Goal: Task Accomplishment & Management: Use online tool/utility

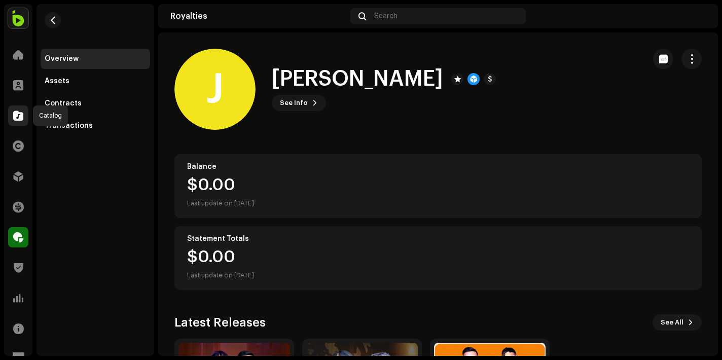
click at [18, 117] on span at bounding box center [18, 115] width 10 height 8
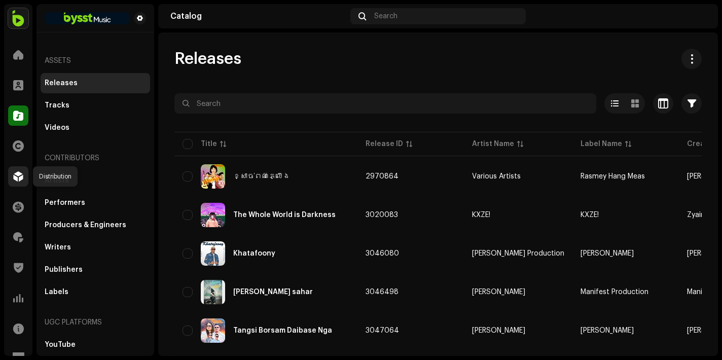
click at [24, 170] on div at bounding box center [18, 176] width 20 height 20
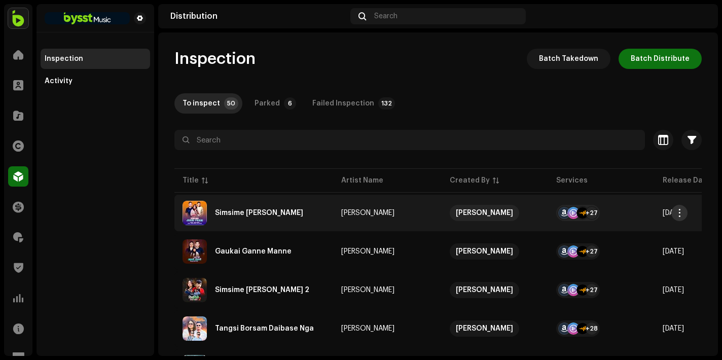
click at [680, 211] on span "button" at bounding box center [679, 213] width 8 height 8
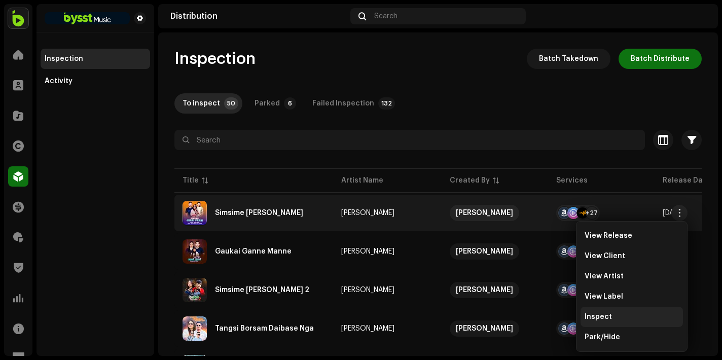
click at [606, 313] on span "Inspect" at bounding box center [597, 317] width 27 height 8
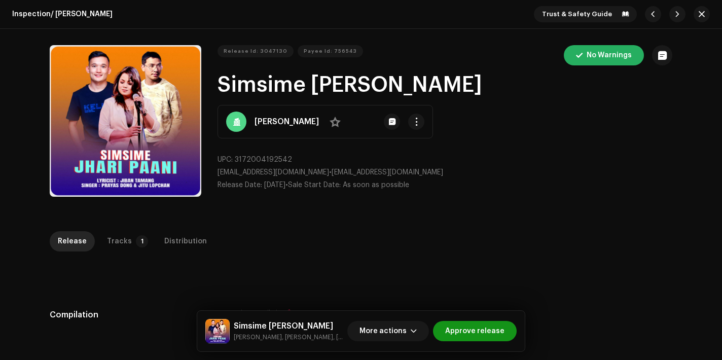
click at [452, 335] on span "Approve release" at bounding box center [474, 331] width 59 height 20
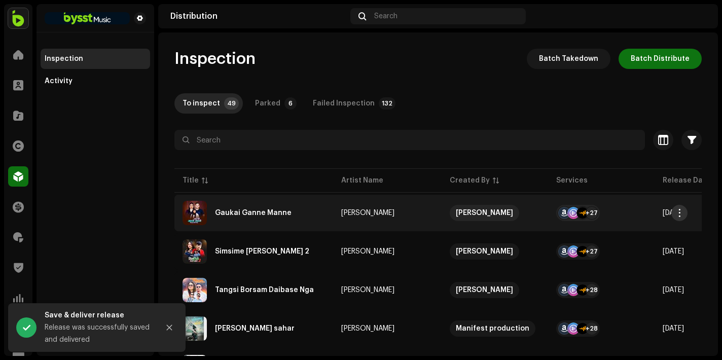
click at [675, 215] on span "button" at bounding box center [679, 213] width 8 height 8
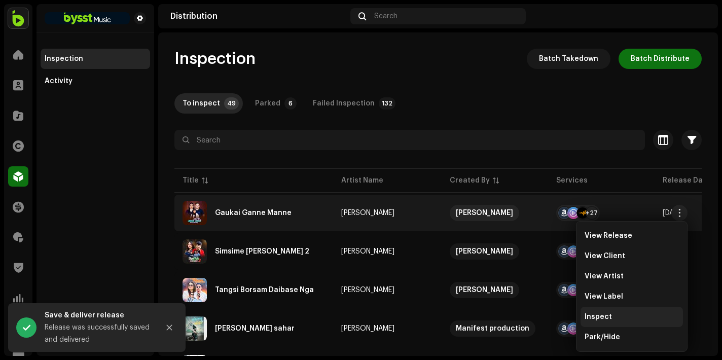
click at [609, 315] on span "Inspect" at bounding box center [597, 317] width 27 height 8
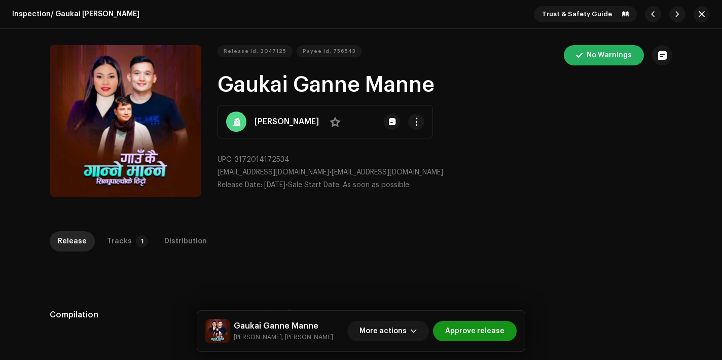
click at [460, 336] on span "Approve release" at bounding box center [474, 331] width 59 height 20
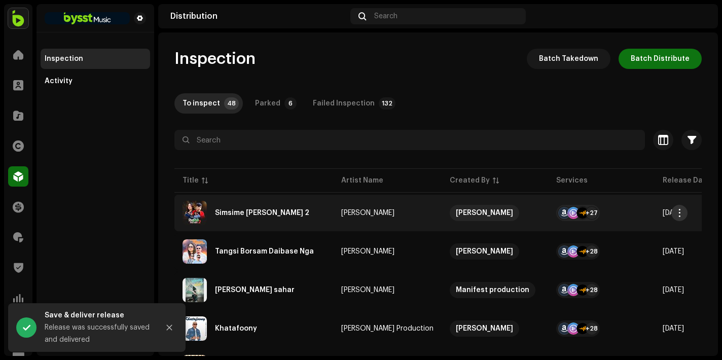
click at [678, 212] on span "button" at bounding box center [679, 213] width 8 height 8
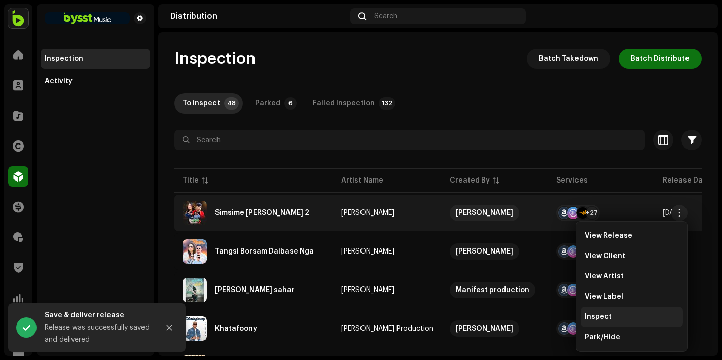
click at [597, 320] on span "Inspect" at bounding box center [597, 317] width 27 height 8
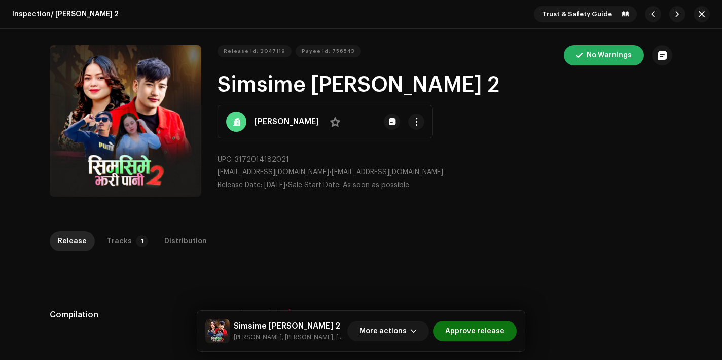
click at [472, 345] on div "Simsime Jhari Paani 2 [PERSON_NAME], [PERSON_NAME], [PERSON_NAME] More actions …" at bounding box center [360, 331] width 327 height 41
click at [490, 330] on span "Approve release" at bounding box center [474, 331] width 59 height 20
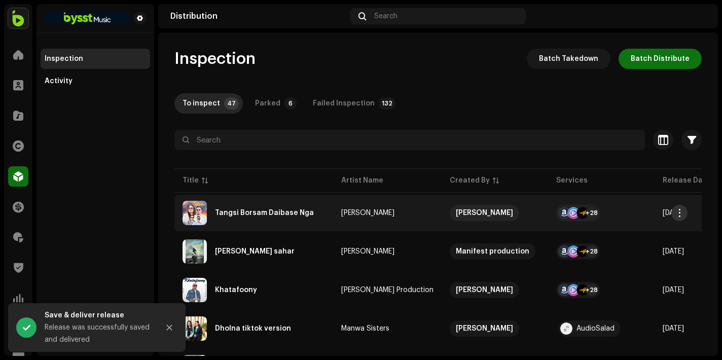
click at [678, 209] on span "button" at bounding box center [679, 213] width 8 height 8
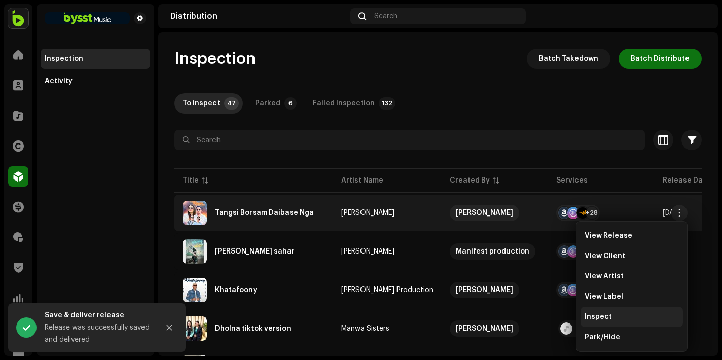
click at [617, 318] on div "Inspect" at bounding box center [631, 317] width 94 height 8
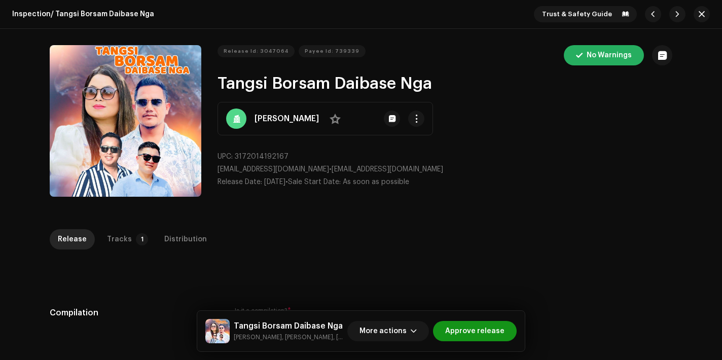
click at [485, 324] on span "Approve release" at bounding box center [474, 331] width 59 height 20
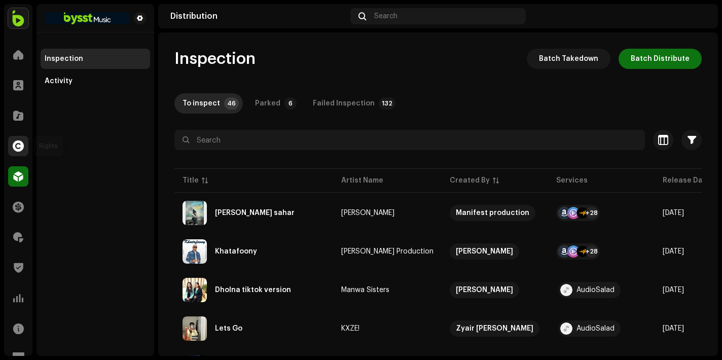
click at [16, 148] on span at bounding box center [18, 146] width 11 height 8
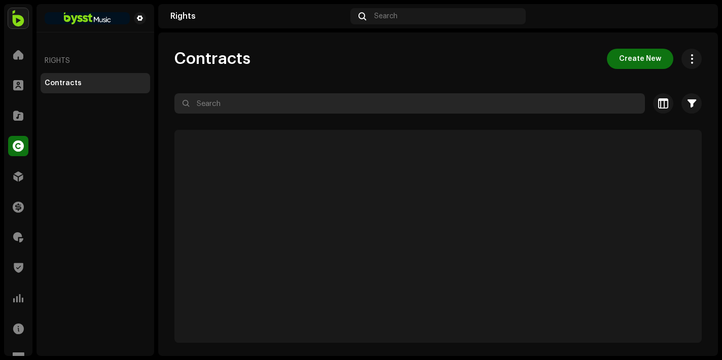
click at [252, 101] on input "text" at bounding box center [409, 103] width 470 height 20
paste input "[EMAIL_ADDRESS][DOMAIN_NAME]"
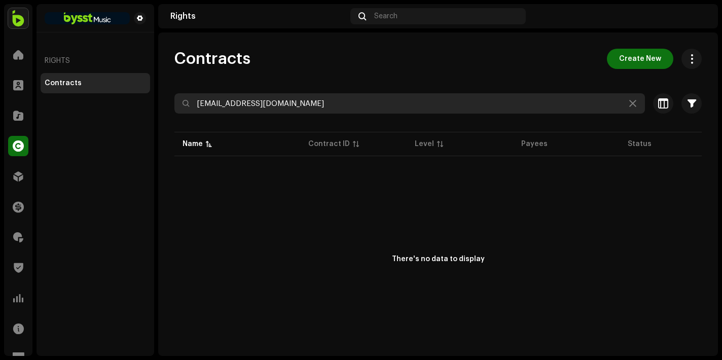
drag, startPoint x: 299, startPoint y: 110, endPoint x: 175, endPoint y: 103, distance: 124.8
click at [175, 103] on input "[EMAIL_ADDRESS][DOMAIN_NAME]" at bounding box center [409, 103] width 470 height 20
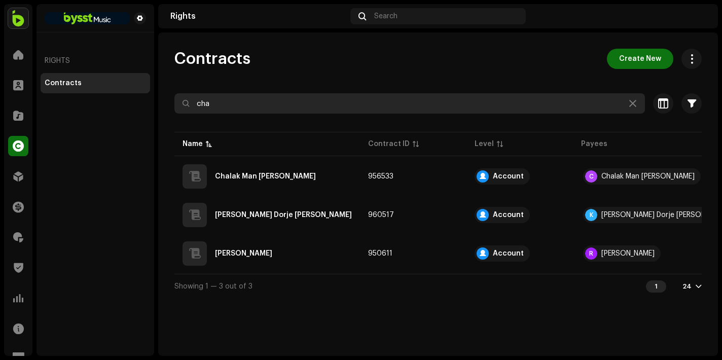
type input "cha"
drag, startPoint x: 236, startPoint y: 105, endPoint x: 156, endPoint y: 101, distance: 79.7
click at [156, 101] on div "Bysst Music - Distribute Your Music Home Clients Catalog Rights Distribution Fi…" at bounding box center [361, 180] width 722 height 360
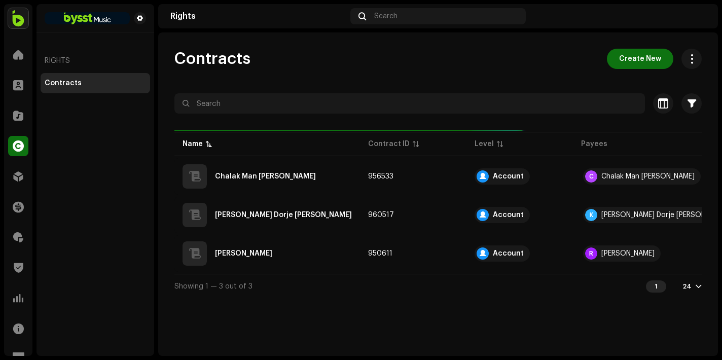
click at [461, 60] on div "Contracts Create New" at bounding box center [437, 59] width 527 height 20
